Goal: Communication & Community: Answer question/provide support

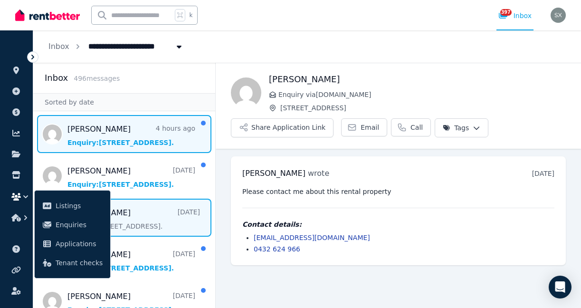
click at [169, 139] on span "Message list" at bounding box center [124, 134] width 182 height 38
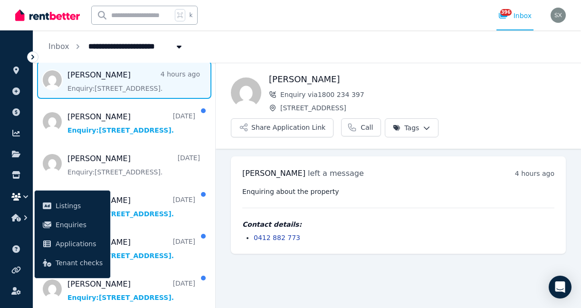
scroll to position [55, 0]
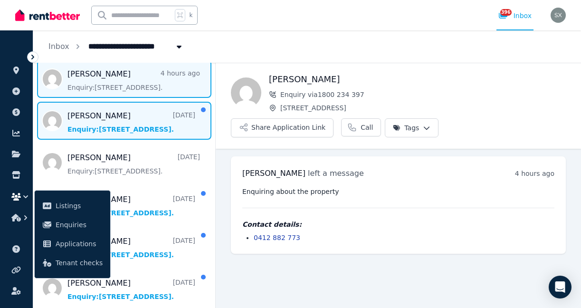
click at [137, 122] on span "Message list" at bounding box center [124, 121] width 182 height 38
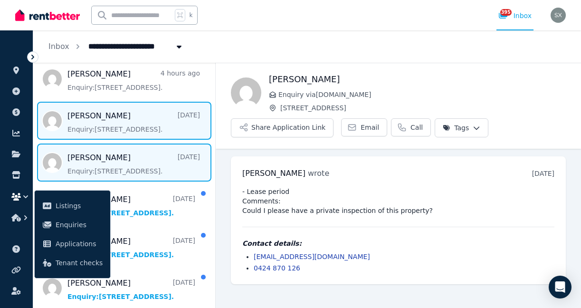
click at [135, 150] on span "Message list" at bounding box center [124, 162] width 182 height 38
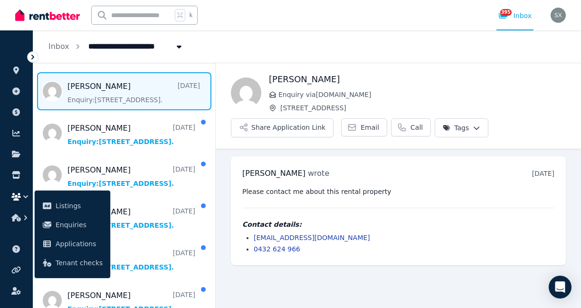
scroll to position [133, 0]
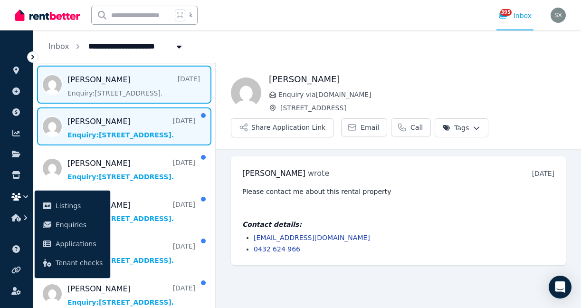
click at [147, 133] on span "Message list" at bounding box center [124, 126] width 182 height 38
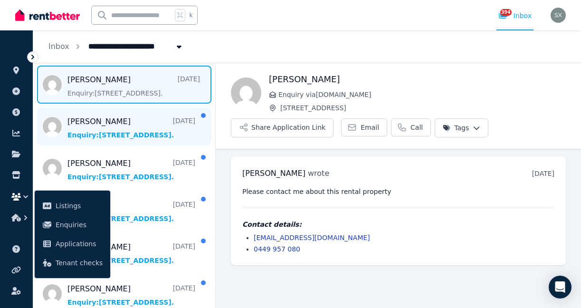
scroll to position [176, 0]
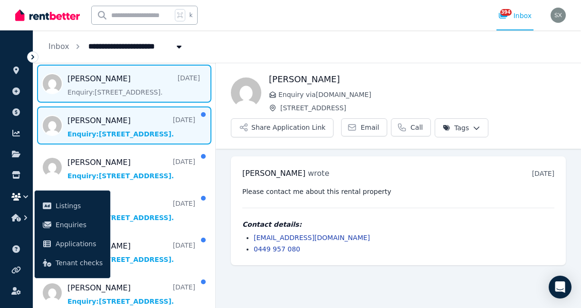
click at [135, 130] on span "Message list" at bounding box center [124, 125] width 182 height 38
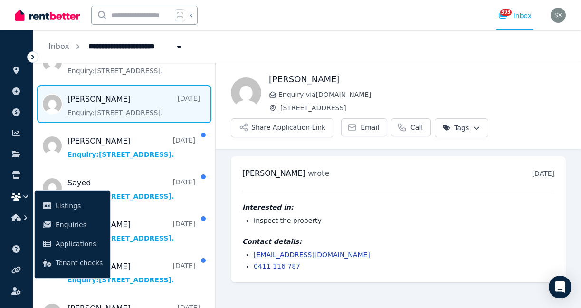
scroll to position [196, 0]
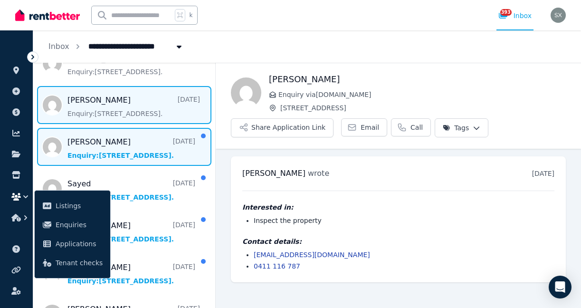
click at [149, 148] on span "Message list" at bounding box center [124, 147] width 182 height 38
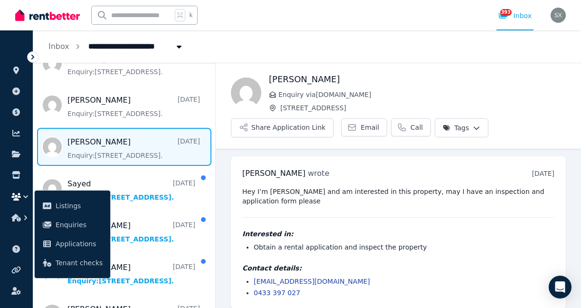
scroll to position [9, 0]
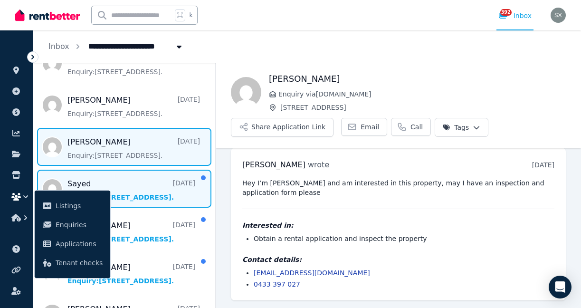
click at [153, 194] on span "Message list" at bounding box center [124, 189] width 182 height 38
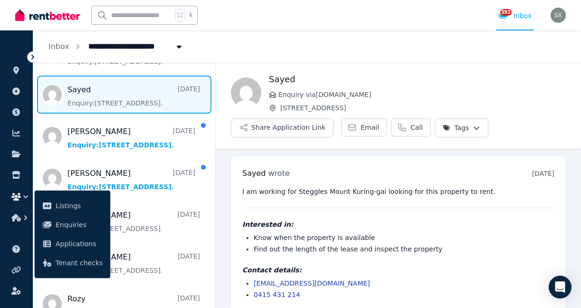
scroll to position [10, 0]
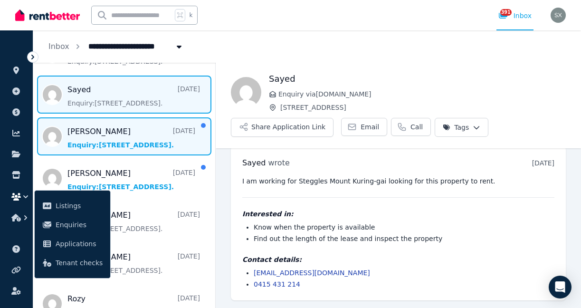
click at [154, 142] on span "Message list" at bounding box center [124, 136] width 182 height 38
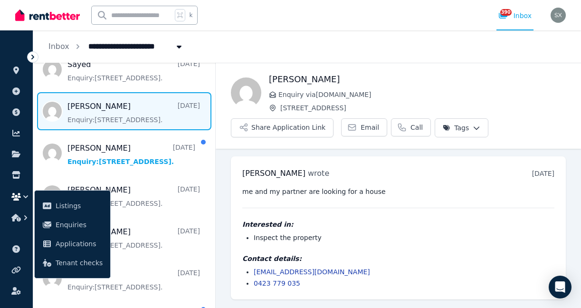
scroll to position [316, 0]
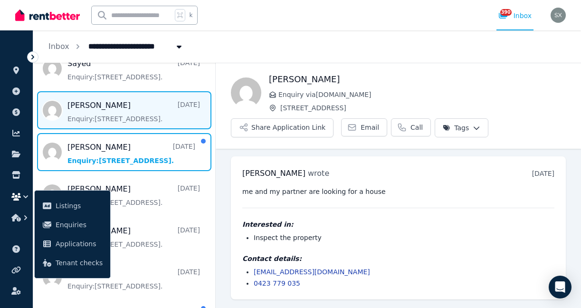
click at [156, 145] on span "Message list" at bounding box center [124, 152] width 182 height 38
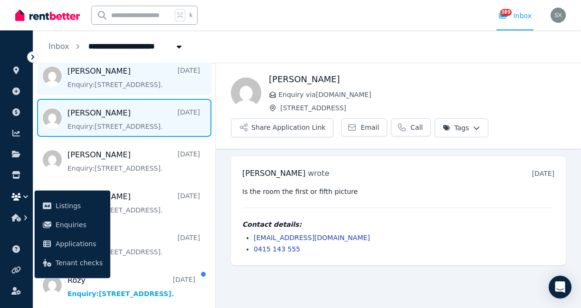
scroll to position [353, 0]
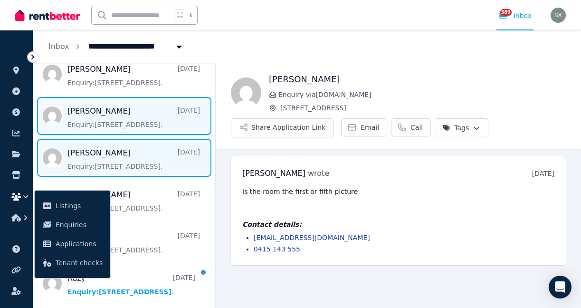
click at [145, 161] on span "Message list" at bounding box center [124, 158] width 182 height 38
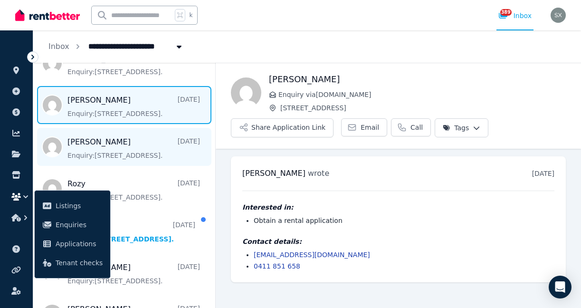
scroll to position [407, 0]
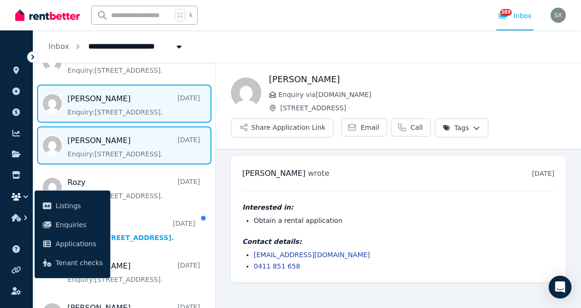
click at [140, 137] on span "Message list" at bounding box center [124, 145] width 182 height 38
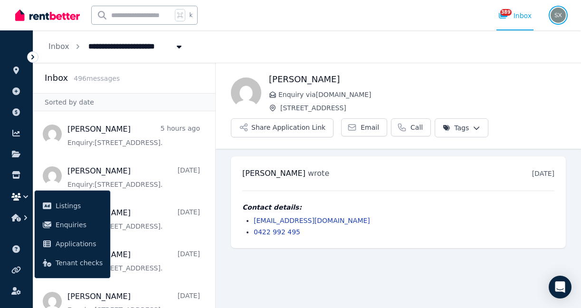
click at [557, 12] on img "button" at bounding box center [558, 15] width 15 height 15
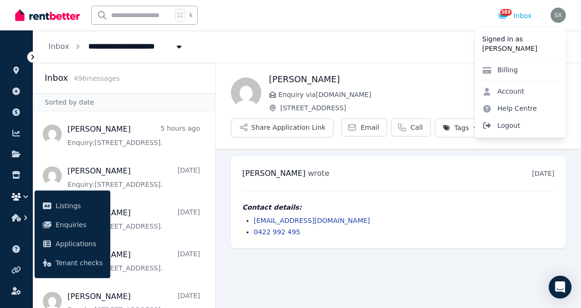
click at [511, 117] on span "Logout" at bounding box center [520, 125] width 91 height 17
